Goal: Task Accomplishment & Management: Complete application form

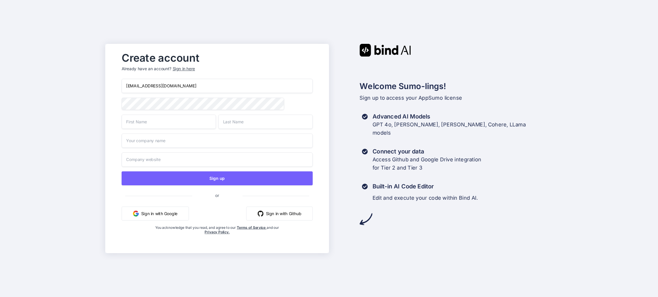
type input "[EMAIL_ADDRESS][DOMAIN_NAME]"
type input "Kaley"
type input "[PERSON_NAME]"
type input "k"
type input "[DOMAIN_NAME], LLC"
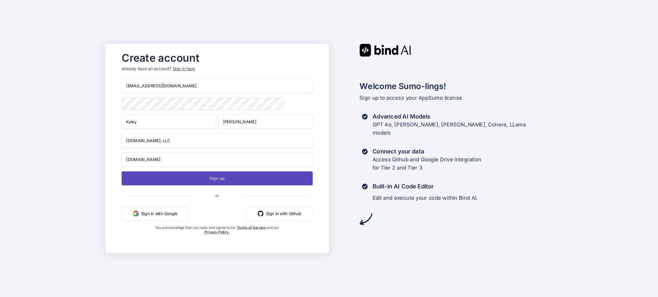
type input "[DOMAIN_NAME]"
click at [215, 179] on button "Sign up" at bounding box center [217, 178] width 191 height 14
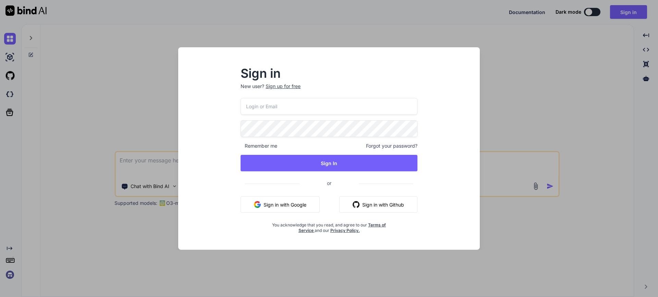
click at [320, 100] on input "email" at bounding box center [328, 106] width 177 height 17
type input "[EMAIL_ADDRESS][DOMAIN_NAME]"
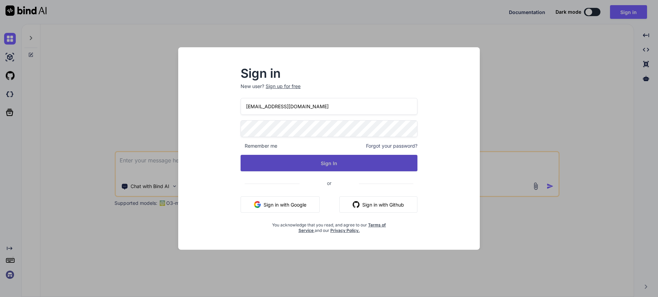
click at [371, 160] on button "Sign In" at bounding box center [328, 163] width 177 height 16
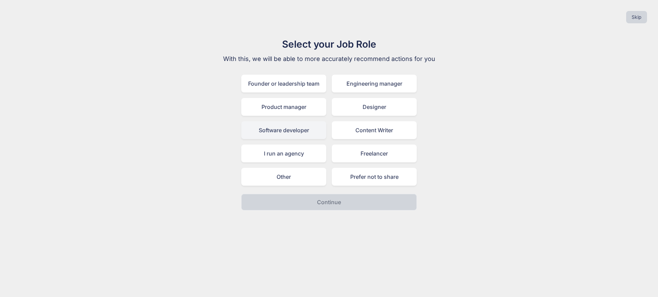
click at [296, 132] on div "Software developer" at bounding box center [283, 130] width 85 height 18
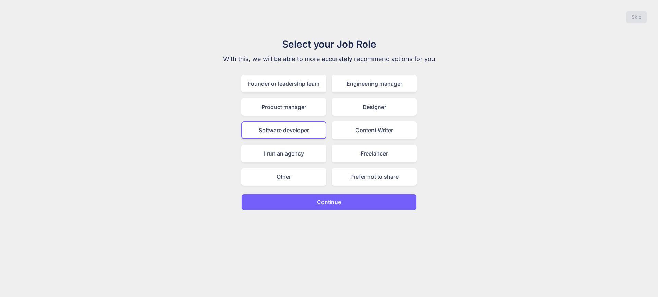
click at [310, 198] on button "Continue" at bounding box center [328, 202] width 175 height 16
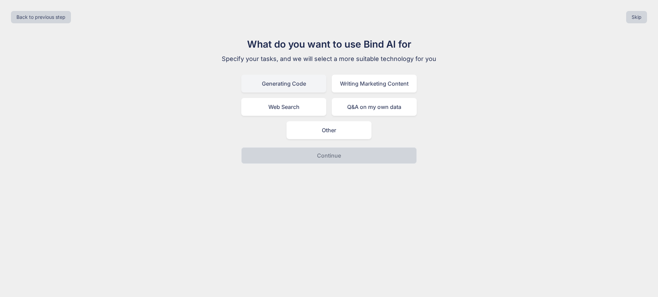
click at [265, 86] on div "Generating Code" at bounding box center [283, 84] width 85 height 18
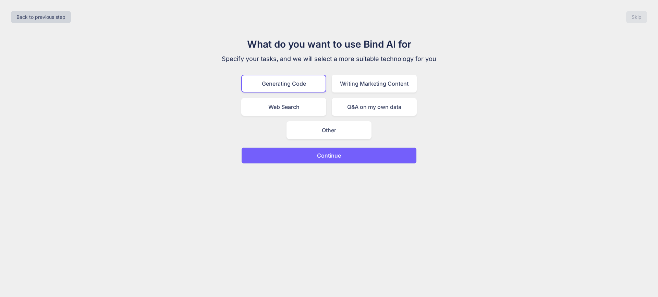
click at [325, 155] on p "Continue" at bounding box center [329, 155] width 24 height 8
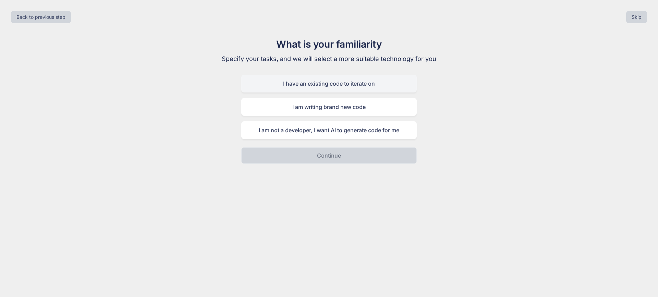
click at [288, 84] on div "I have an existing code to iterate on" at bounding box center [328, 84] width 175 height 18
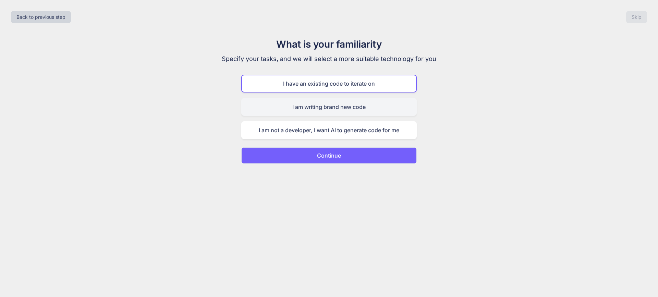
click at [297, 112] on div "I am writing brand new code" at bounding box center [328, 107] width 175 height 18
click at [303, 154] on button "Continue" at bounding box center [328, 155] width 175 height 16
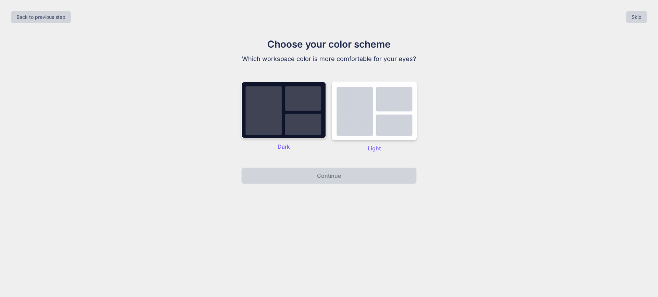
click at [277, 99] on img at bounding box center [283, 110] width 85 height 57
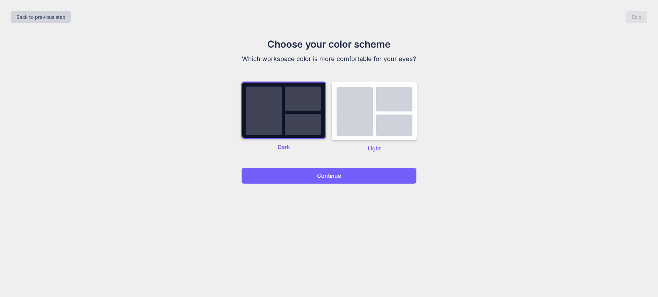
click at [311, 178] on button "Continue" at bounding box center [328, 175] width 175 height 16
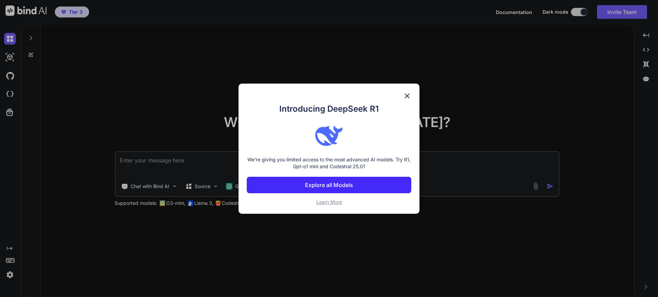
click at [408, 92] on img at bounding box center [407, 96] width 8 height 8
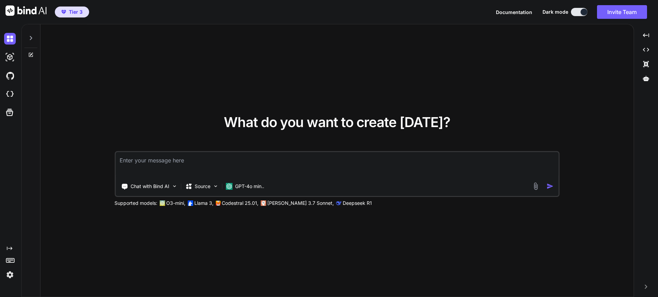
type textarea "x"
